Goal: Check status

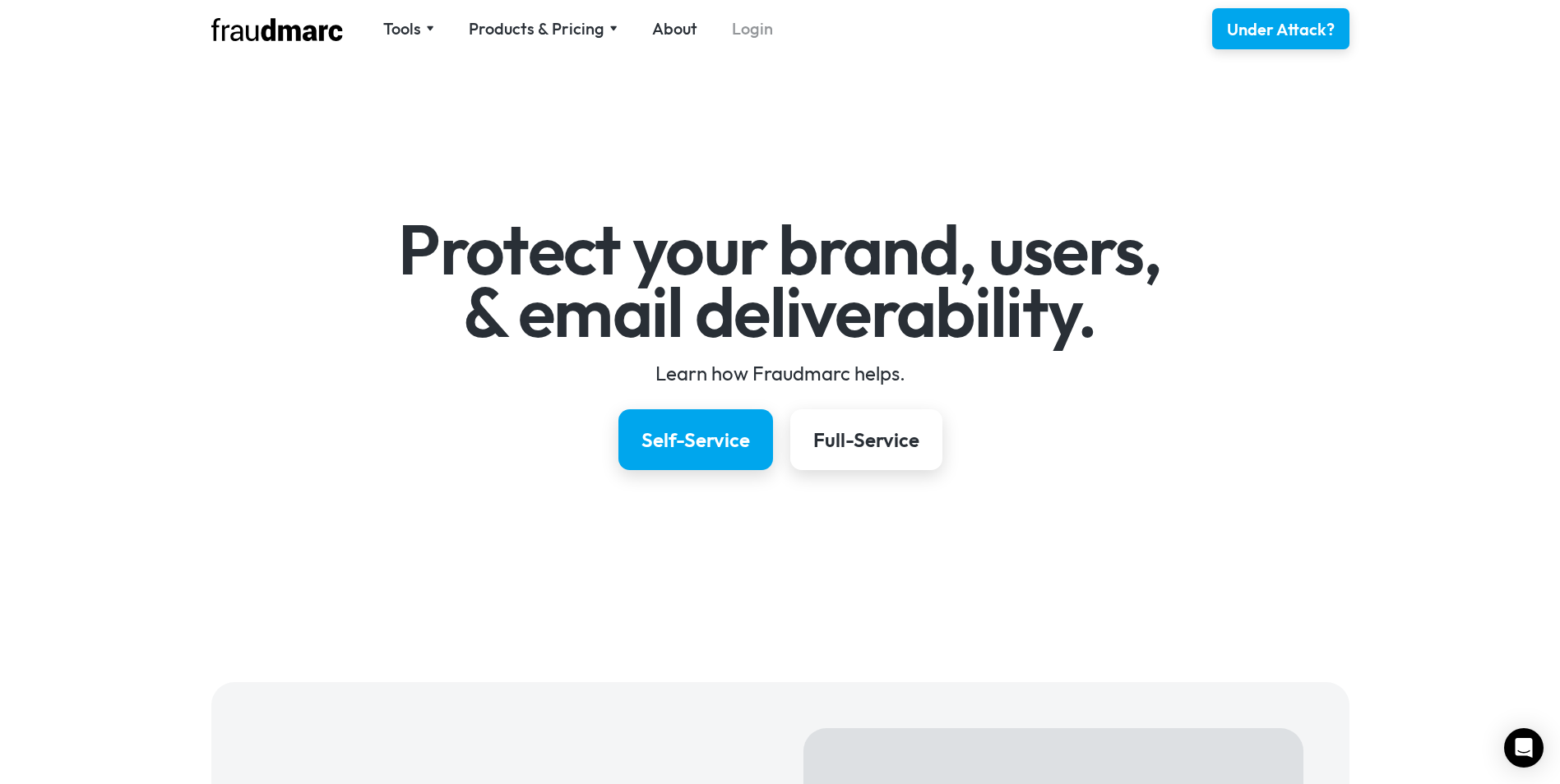
click at [756, 23] on link "Login" at bounding box center [751, 28] width 41 height 23
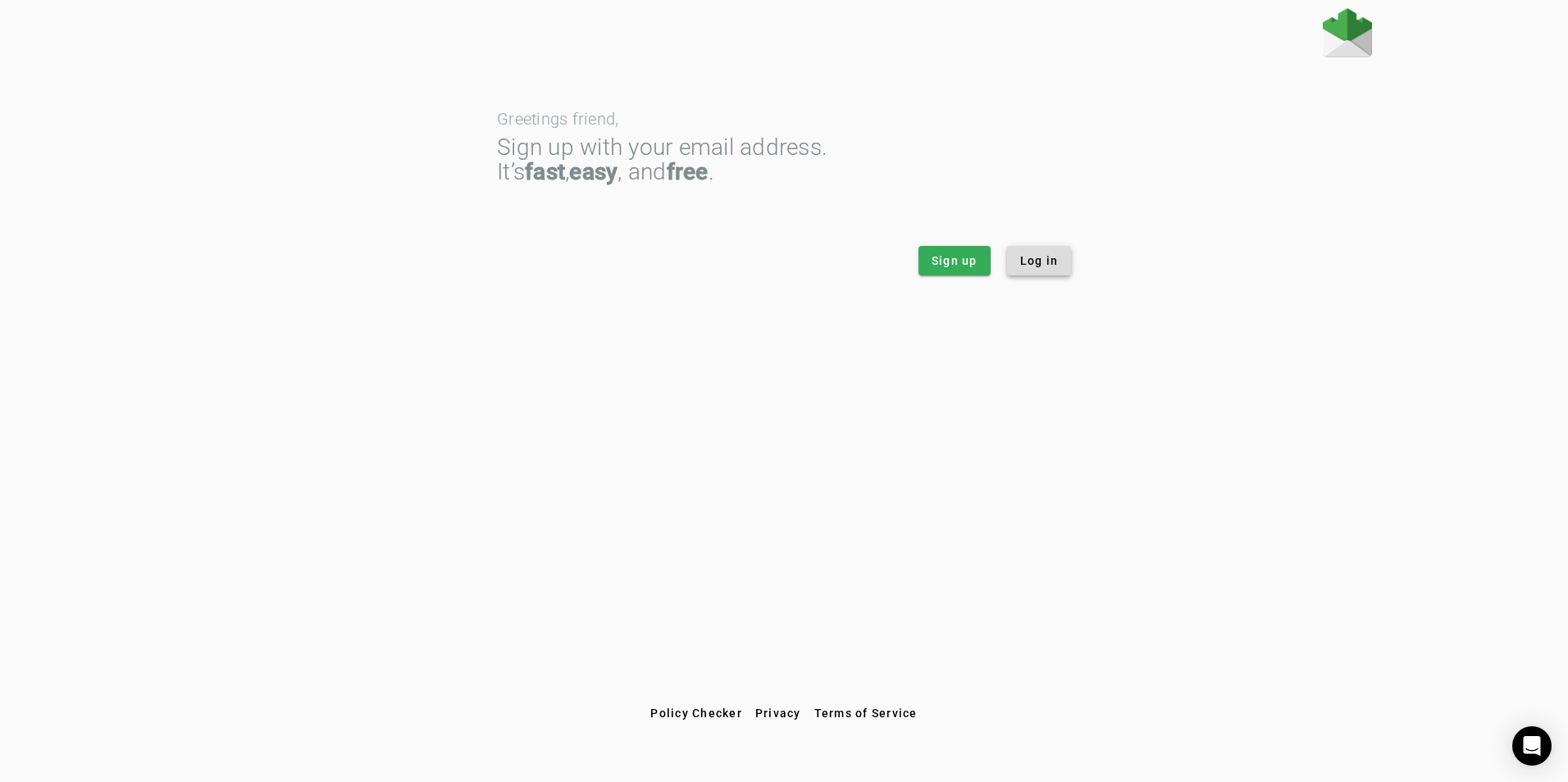
click at [1040, 261] on span "Log in" at bounding box center [1040, 261] width 39 height 16
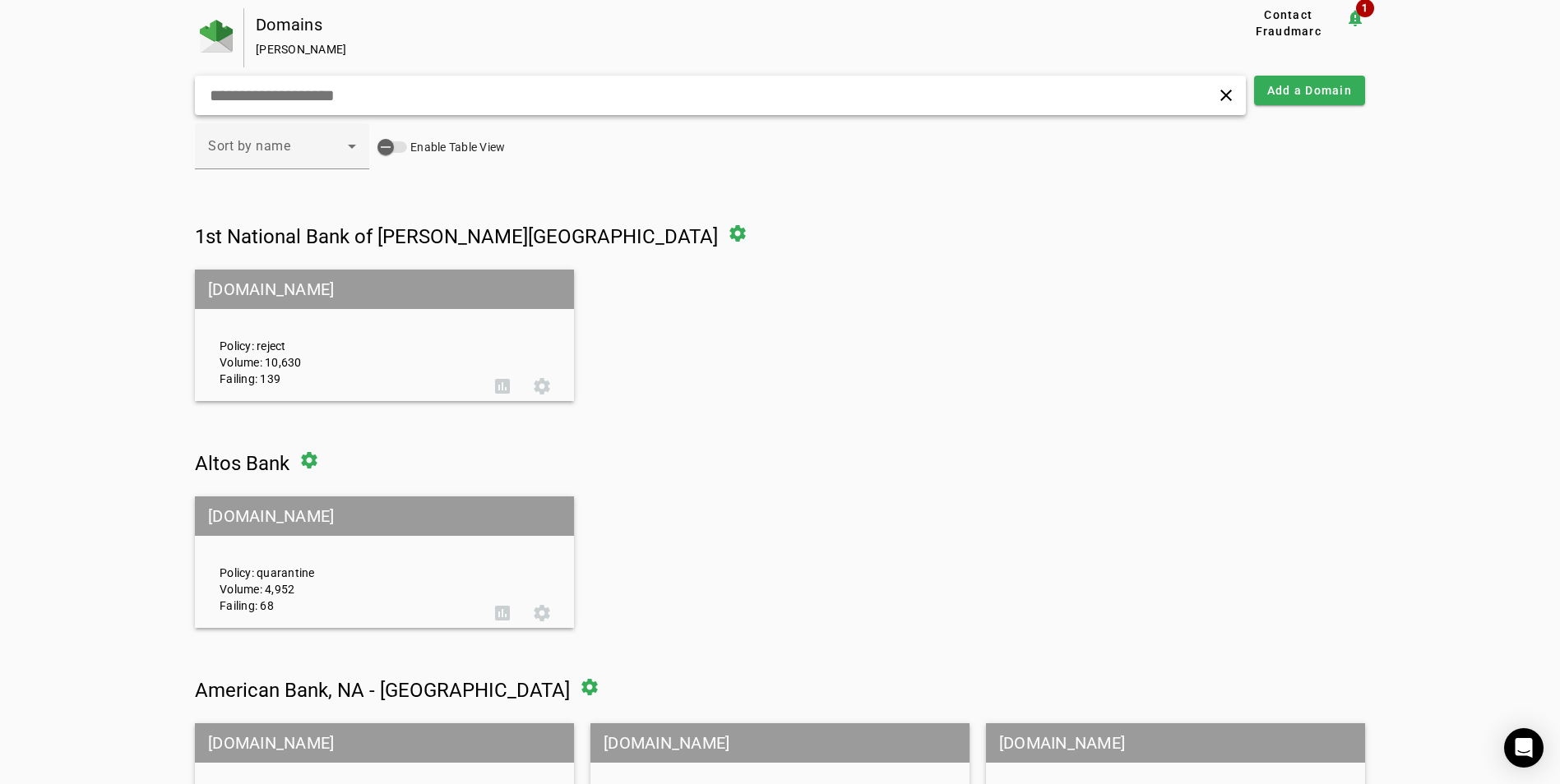
click at [563, 92] on input "text" at bounding box center [497, 95] width 578 height 20
type input "*"
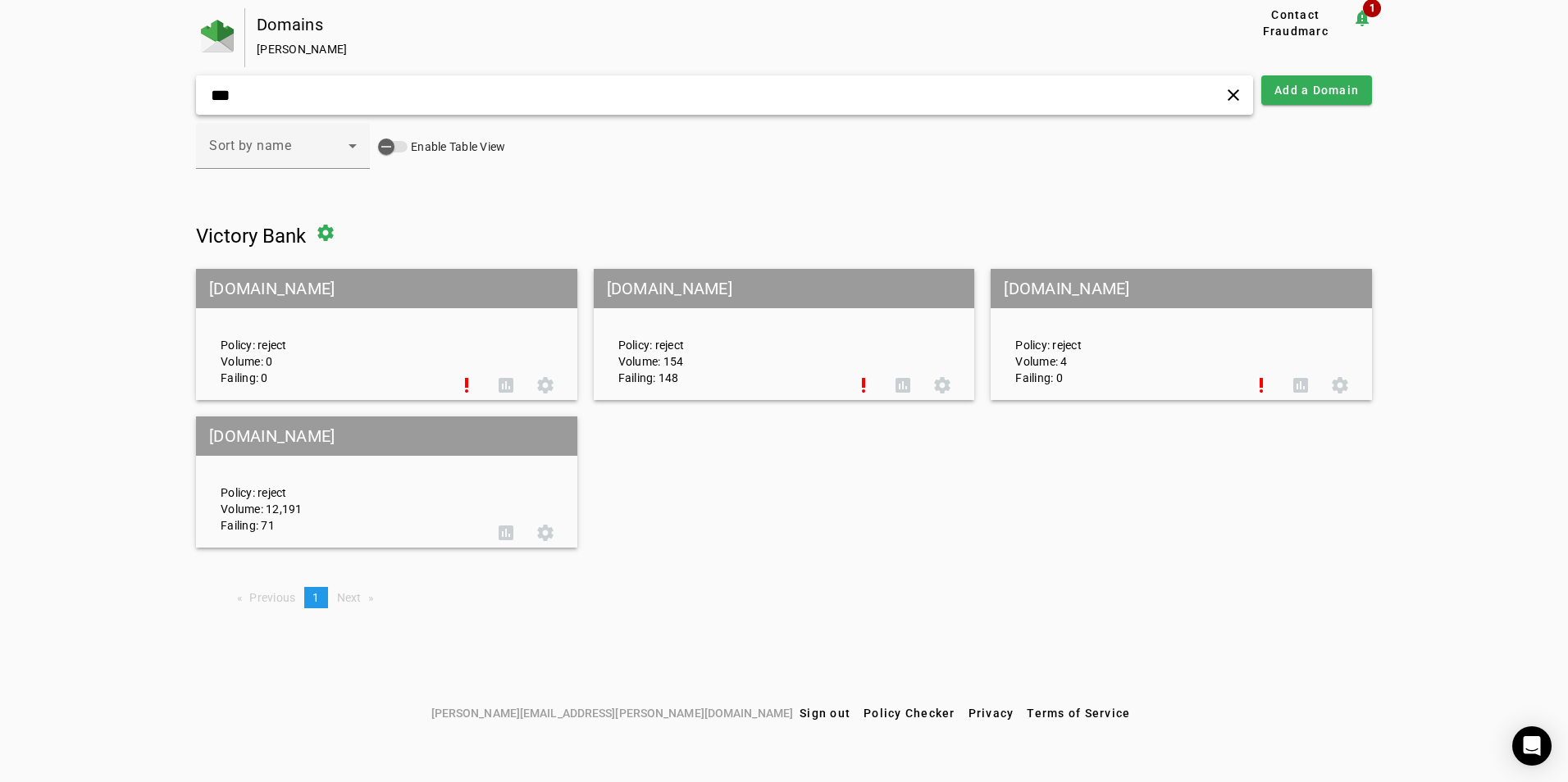
type input "***"
click at [392, 504] on div "Policy: reject Volume: 12,191 Failing: 71" at bounding box center [348, 483] width 278 height 103
click at [265, 493] on div "Policy: reject Volume: 12,191 Failing: 71" at bounding box center [348, 483] width 278 height 103
click at [346, 433] on mat-grid-tile-header "[DOMAIN_NAME]" at bounding box center [387, 436] width 381 height 40
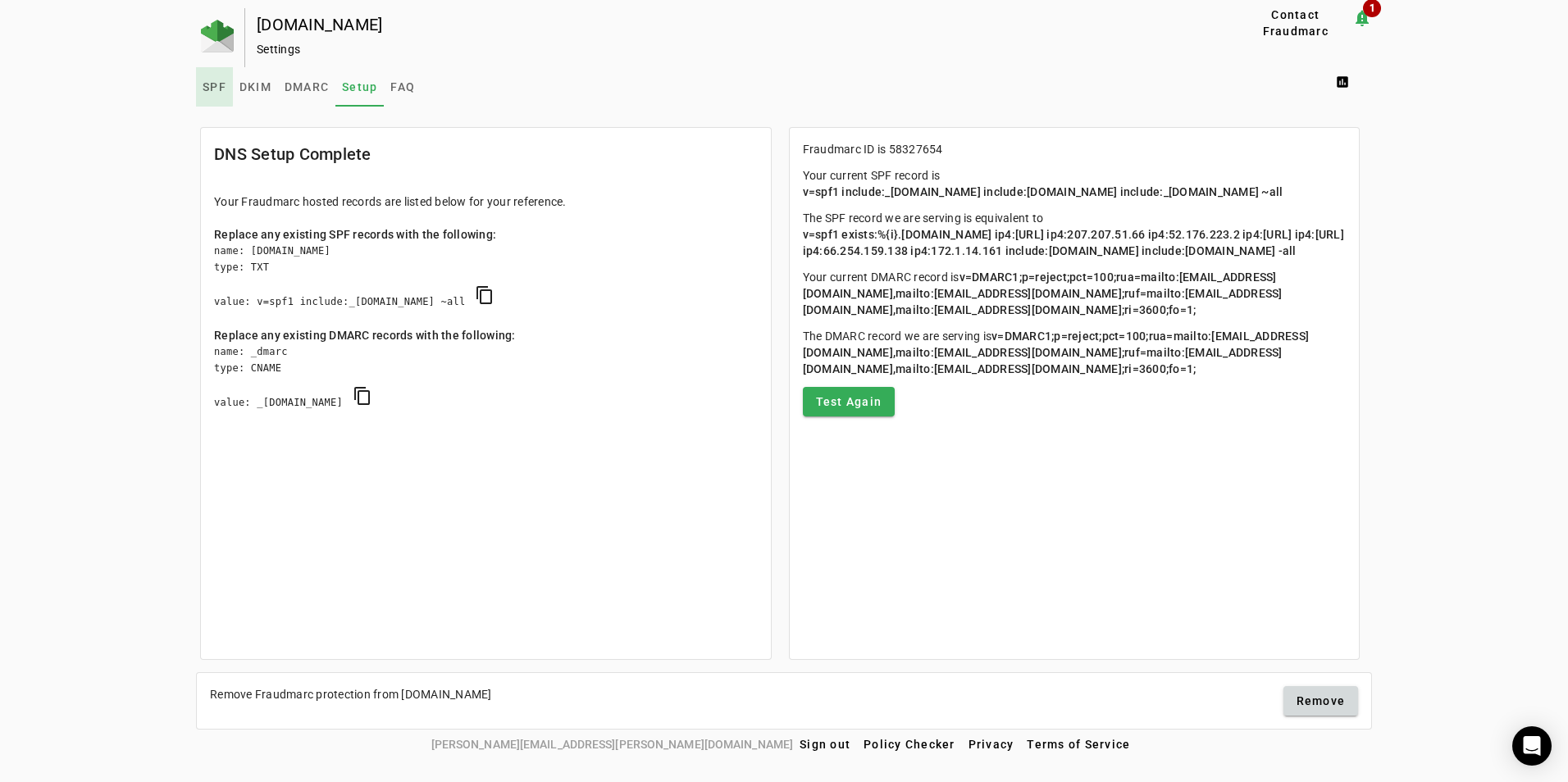
click at [214, 85] on span "SPF" at bounding box center [214, 87] width 23 height 12
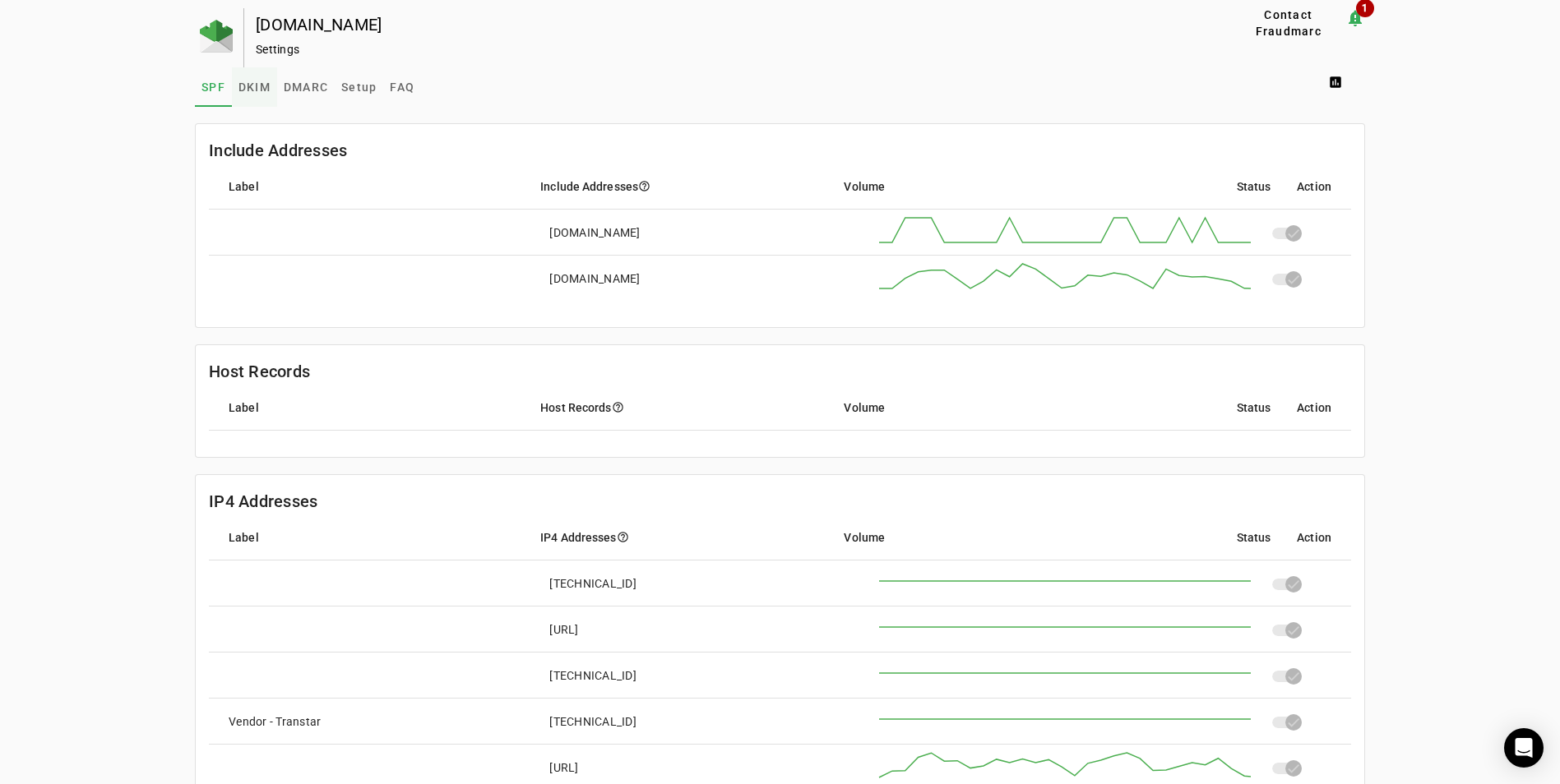
click at [251, 85] on span "DKIM" at bounding box center [254, 87] width 32 height 12
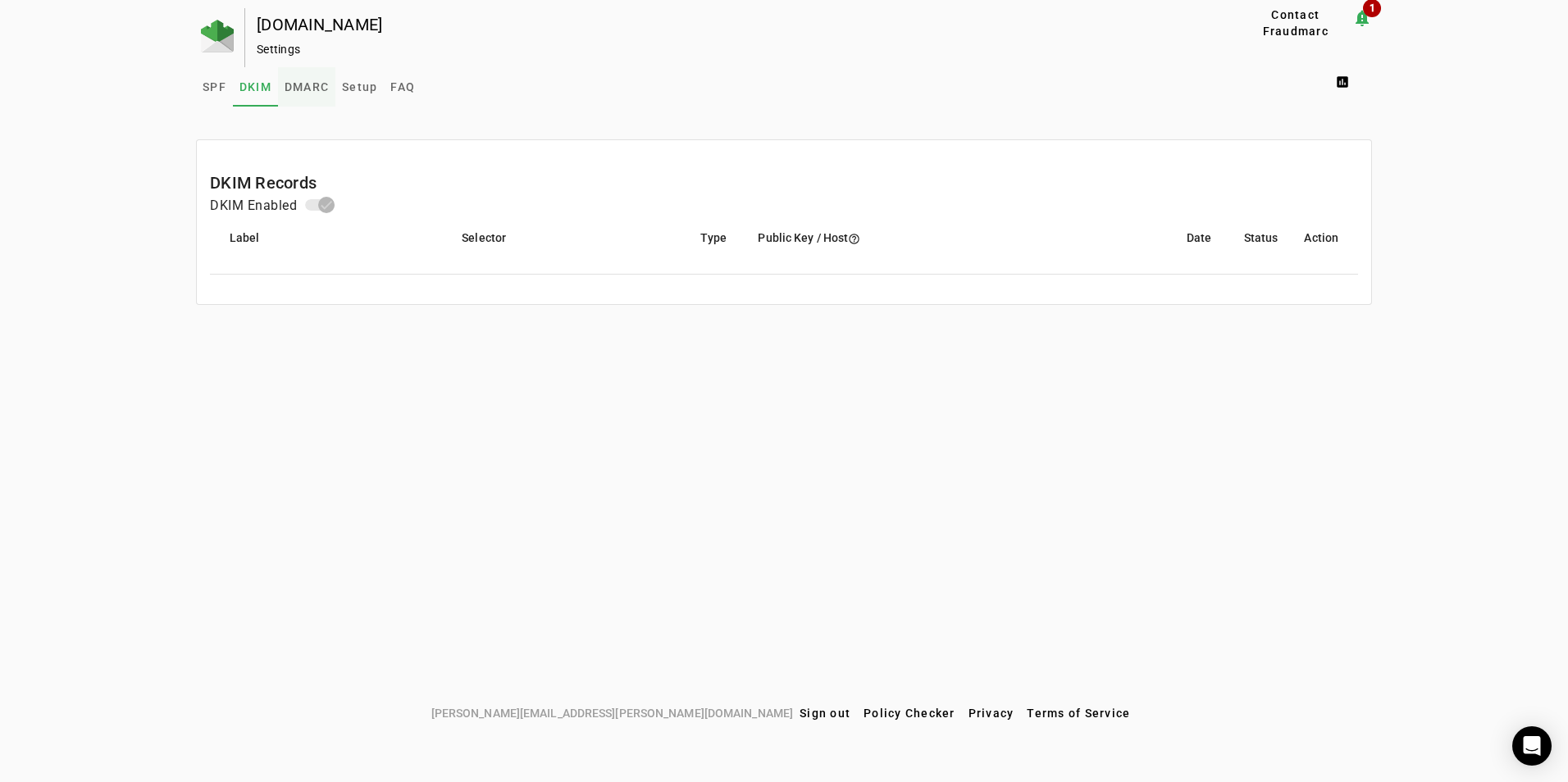
click at [301, 85] on span "DMARC" at bounding box center [306, 87] width 44 height 12
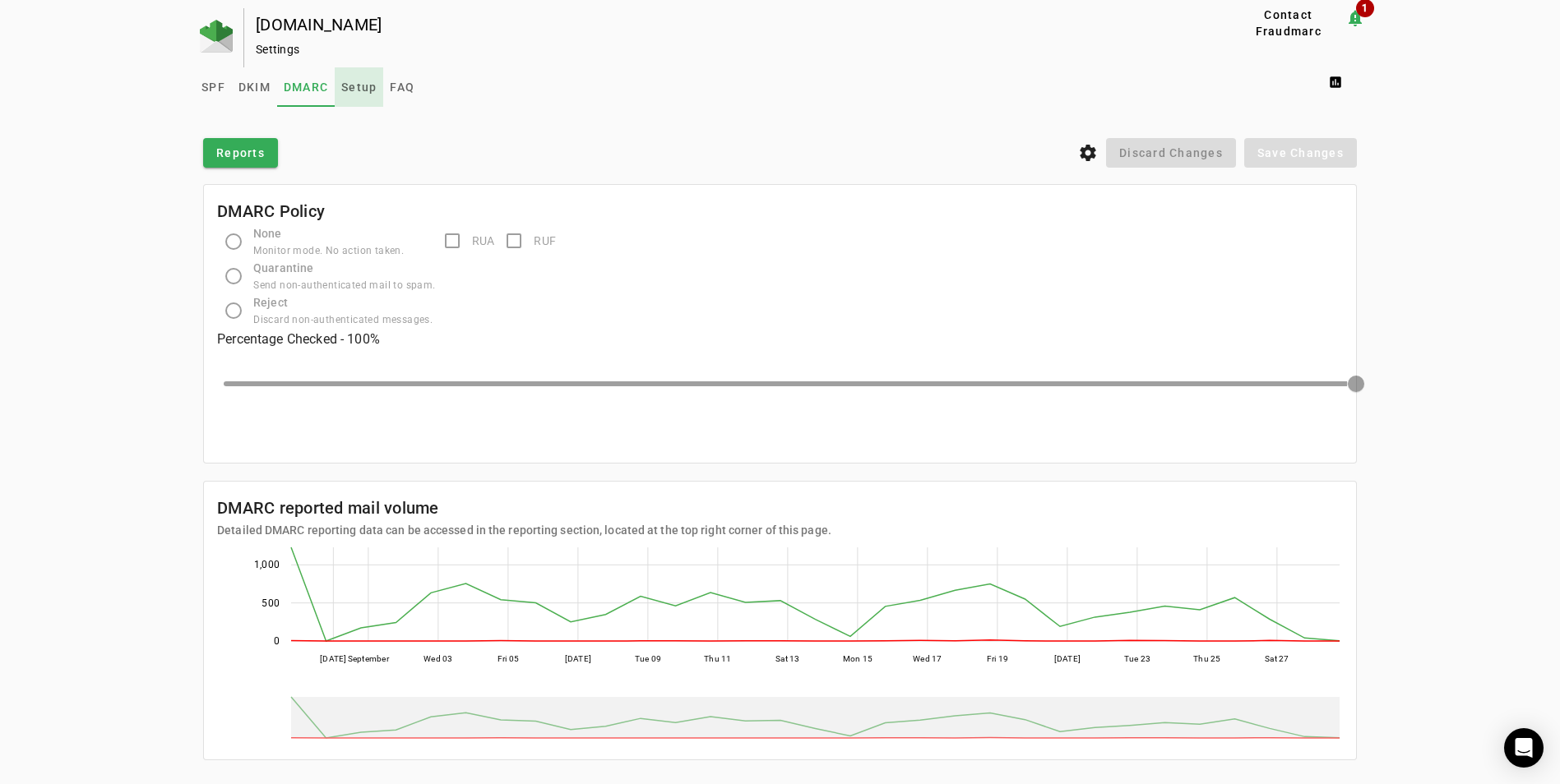
click at [349, 89] on span "Setup" at bounding box center [359, 87] width 35 height 12
